Goal: Task Accomplishment & Management: Use online tool/utility

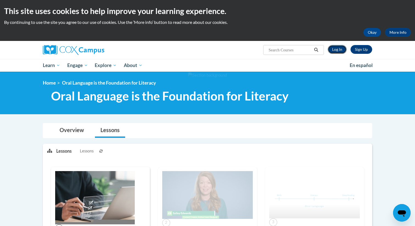
click at [338, 52] on link "Log In" at bounding box center [337, 49] width 19 height 9
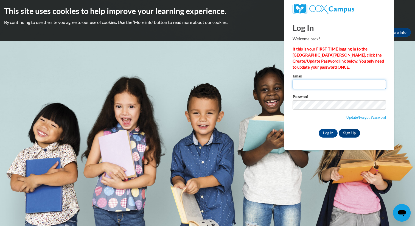
click at [326, 81] on input "Email" at bounding box center [339, 84] width 93 height 9
type input "asheldon@butler.edu"
click at [329, 132] on input "Log In" at bounding box center [328, 133] width 19 height 9
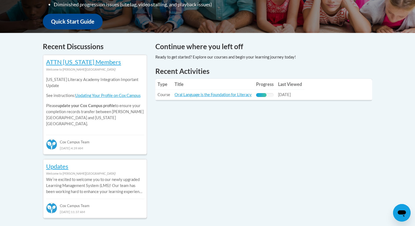
scroll to position [162, 0]
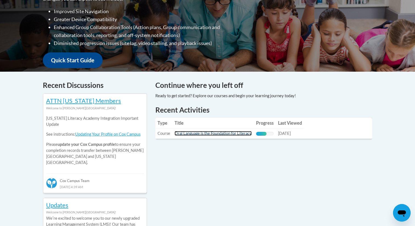
click at [233, 133] on link "Oral Language is the Foundation for Literacy" at bounding box center [213, 133] width 77 height 5
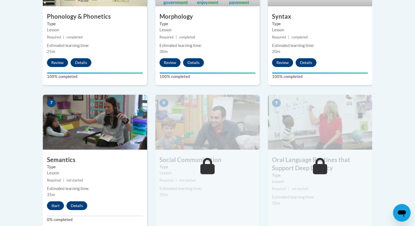
scroll to position [397, 0]
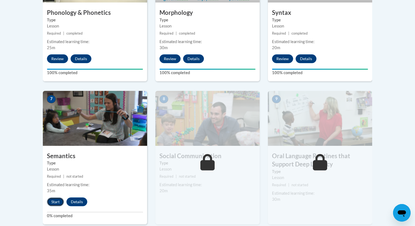
click at [56, 200] on button "Start" at bounding box center [55, 201] width 17 height 9
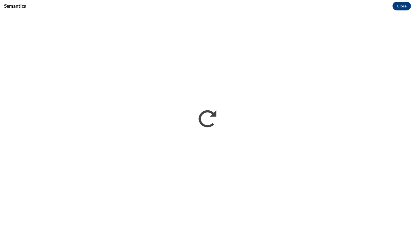
scroll to position [0, 0]
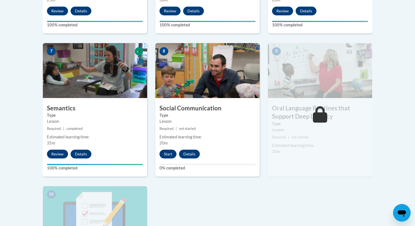
scroll to position [442, 0]
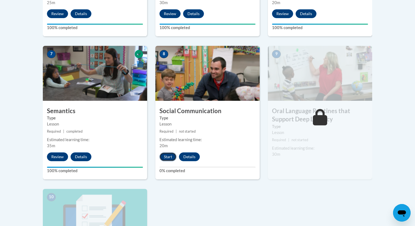
click at [167, 155] on button "Start" at bounding box center [167, 156] width 17 height 9
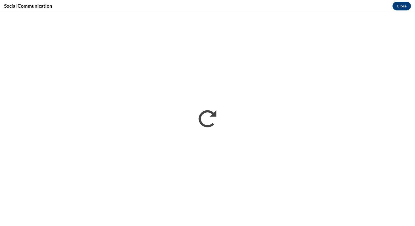
scroll to position [0, 0]
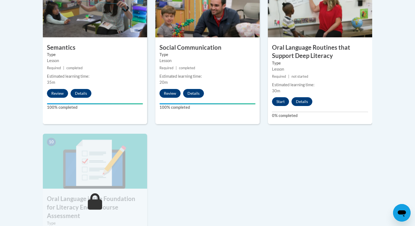
scroll to position [506, 0]
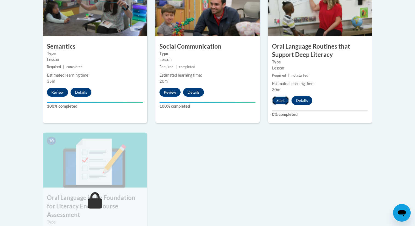
click at [283, 98] on button "Start" at bounding box center [280, 100] width 17 height 9
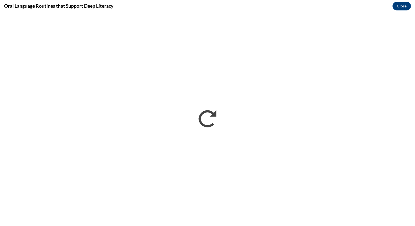
scroll to position [0, 0]
